Goal: Task Accomplishment & Management: Complete application form

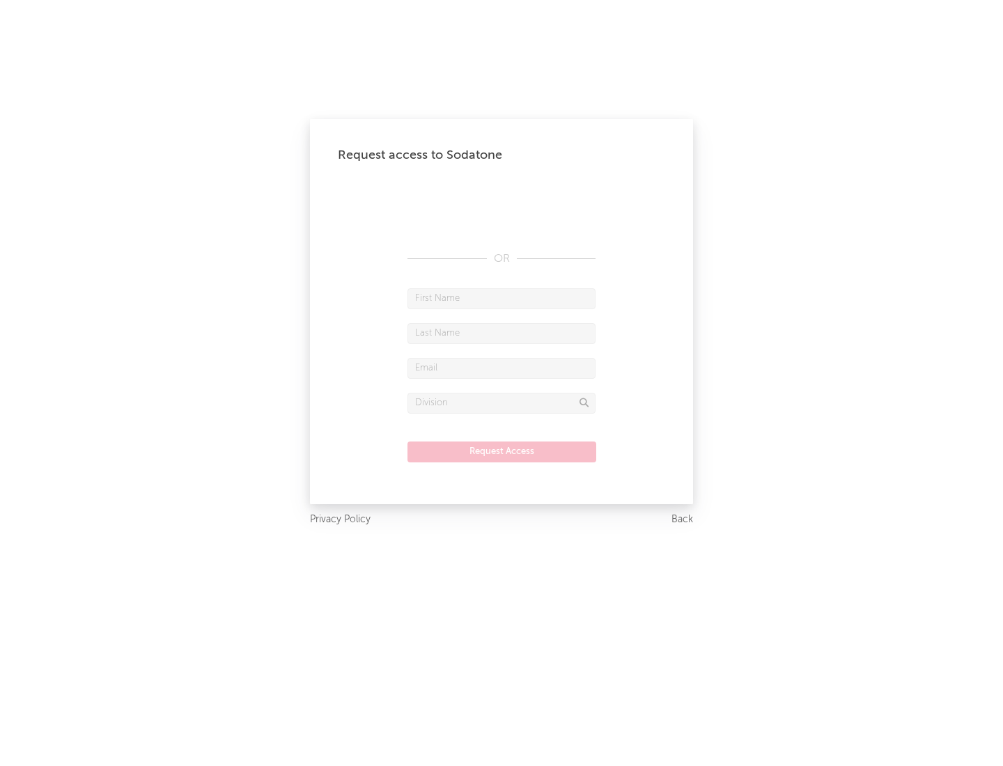
click at [502, 298] on input "text" at bounding box center [502, 298] width 188 height 21
type input "[PERSON_NAME]"
click at [502, 333] on input "text" at bounding box center [502, 333] width 188 height 21
type input "[PERSON_NAME]"
click at [502, 368] on input "text" at bounding box center [502, 368] width 188 height 21
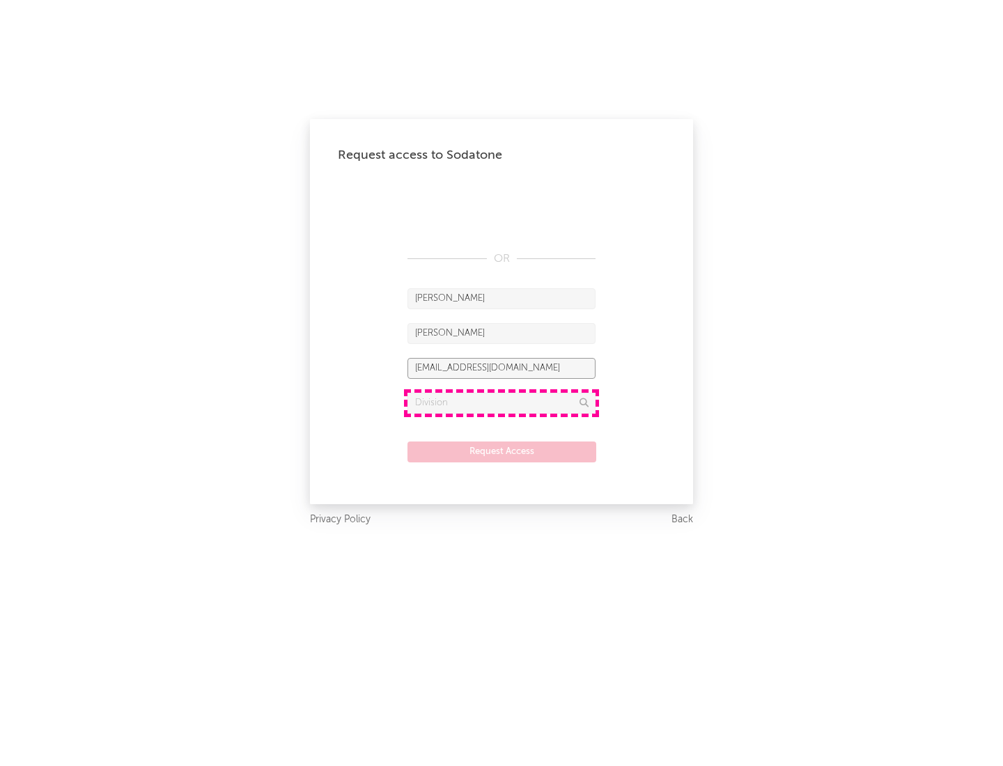
type input "[EMAIL_ADDRESS][DOMAIN_NAME]"
click at [502, 403] on input "text" at bounding box center [502, 403] width 188 height 21
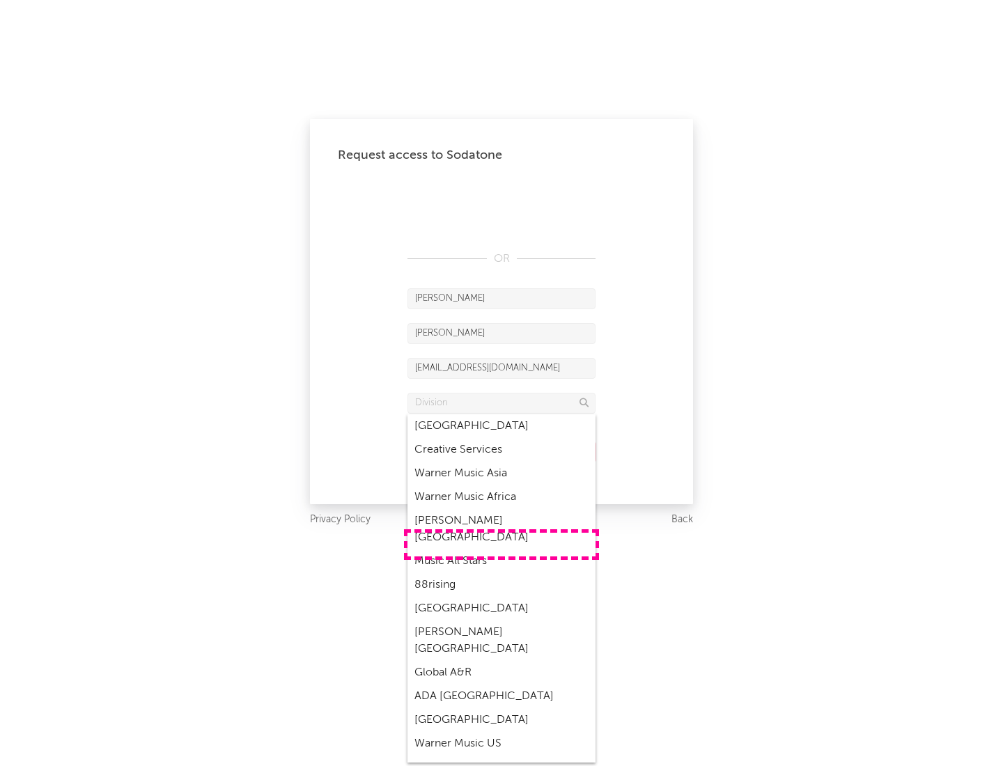
click at [502, 550] on div "Music All Stars" at bounding box center [502, 562] width 188 height 24
type input "Music All Stars"
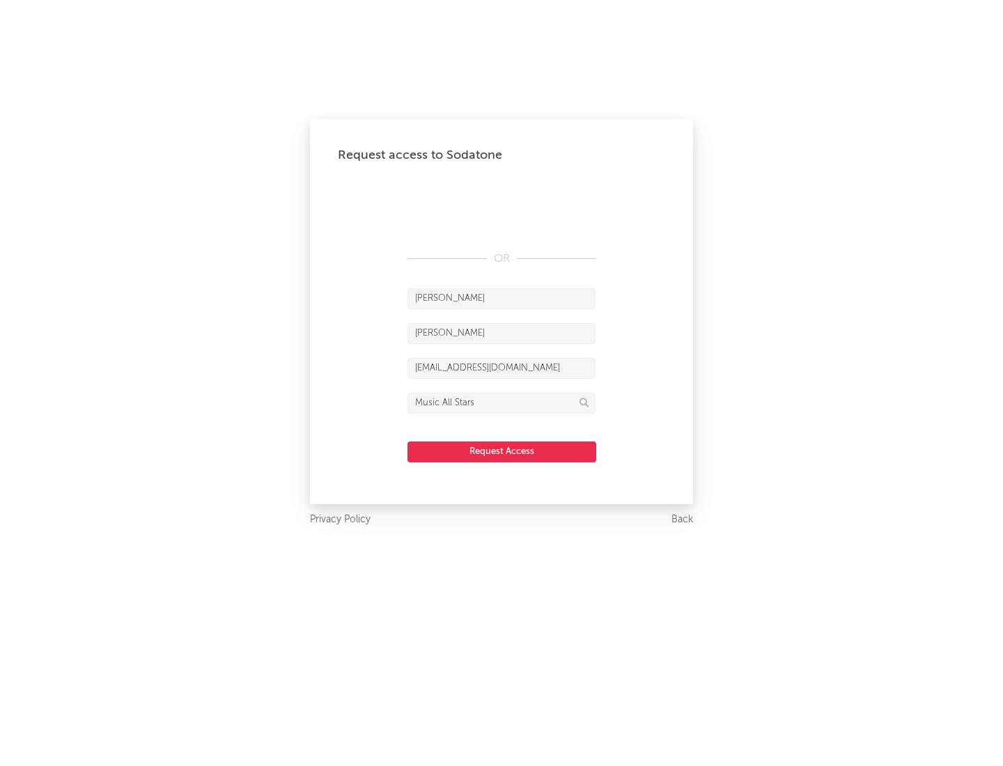
click at [502, 451] on button "Request Access" at bounding box center [502, 452] width 189 height 21
